Goal: Task Accomplishment & Management: Complete application form

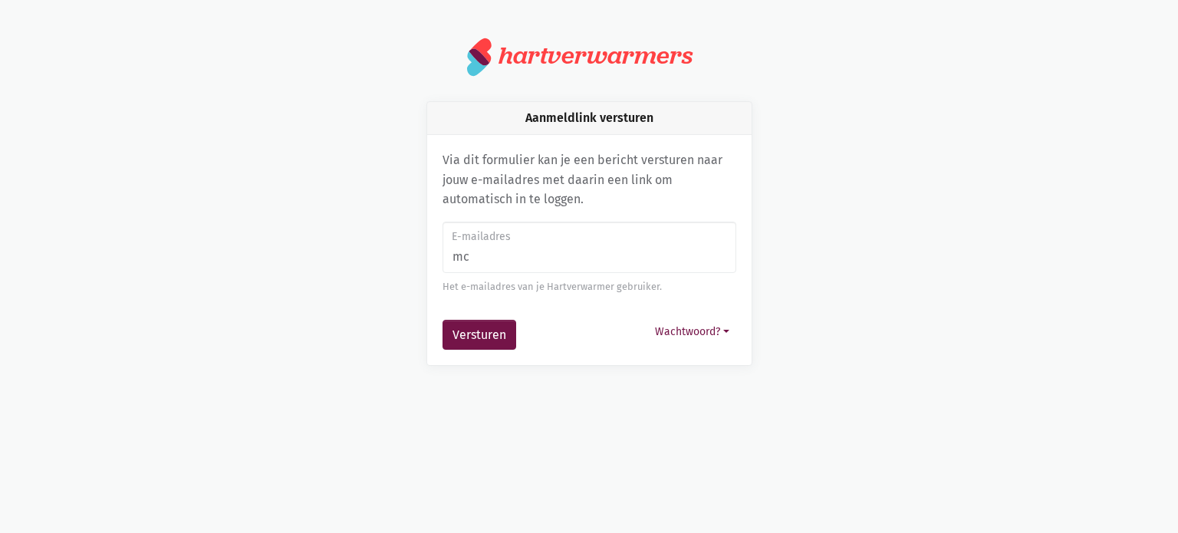
type input "[EMAIL_ADDRESS][DOMAIN_NAME]"
click at [441, 340] on div "Via dit formulier kan je een bericht versturen naar jouw e-mailadres met daarin…" at bounding box center [589, 250] width 324 height 230
click at [474, 340] on button "Versturen" at bounding box center [480, 335] width 74 height 31
